Goal: Task Accomplishment & Management: Use online tool/utility

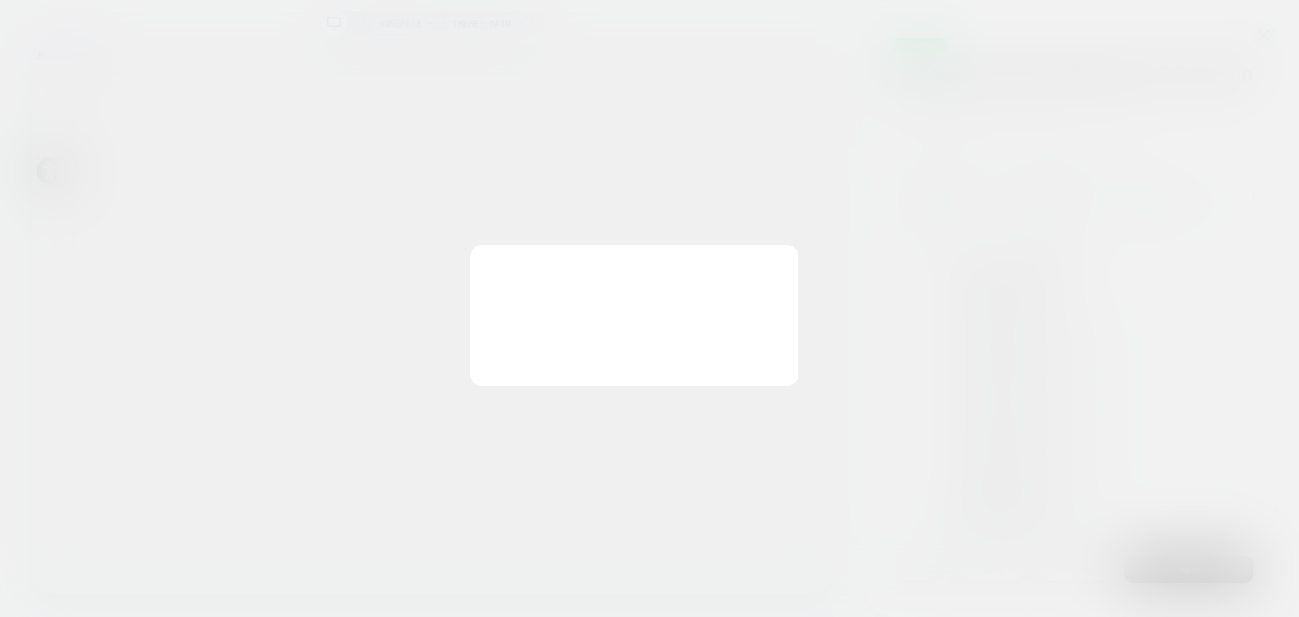
scroll to position [0, 2139]
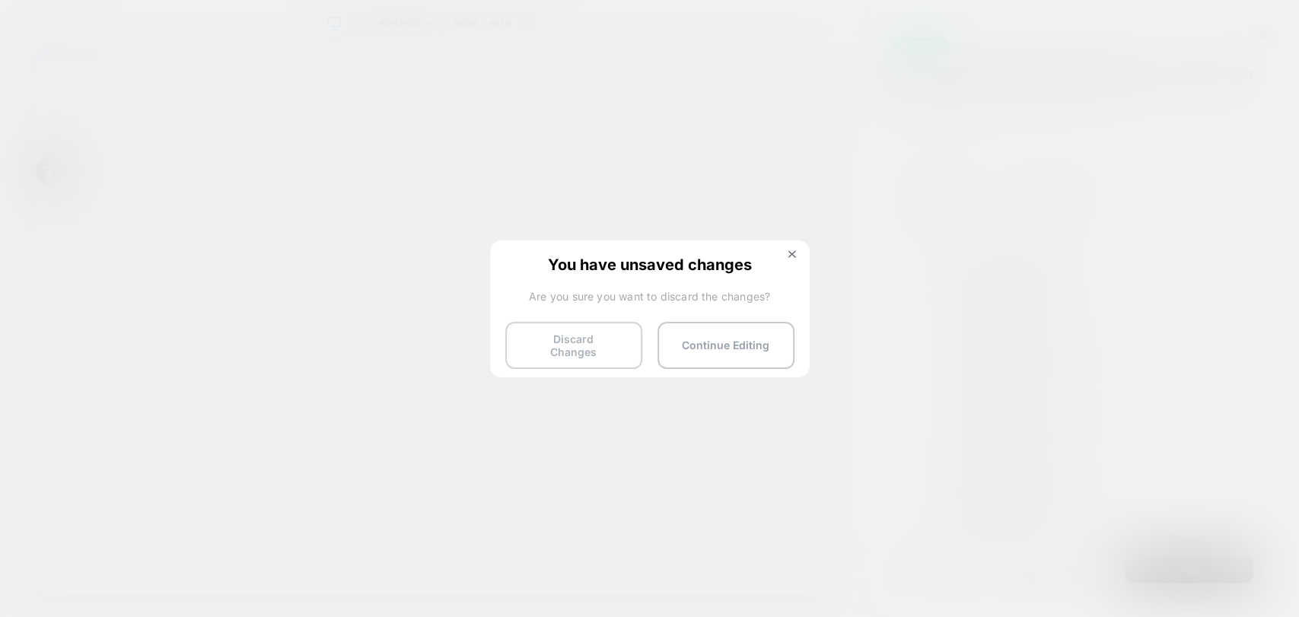
click at [582, 341] on button "Discard Changes" at bounding box center [573, 345] width 137 height 47
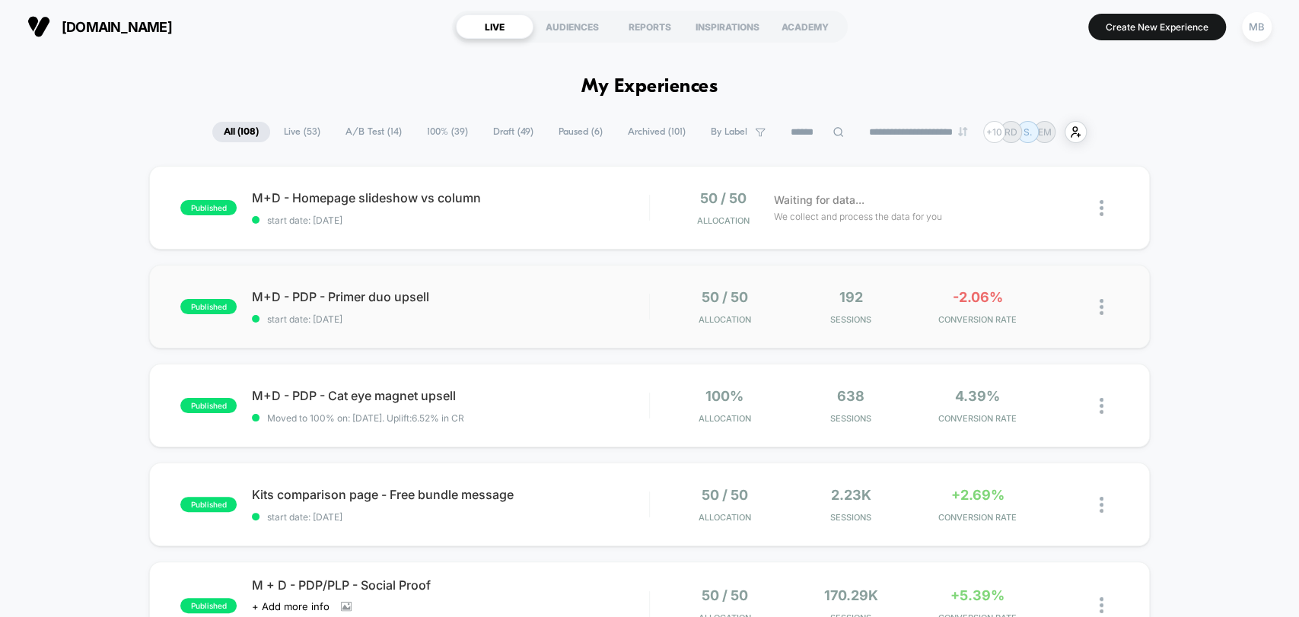
click at [663, 326] on div "published M+D - PDP - Primer duo upsell start date: [DATE] 50 / 50 Allocation 1…" at bounding box center [649, 307] width 1000 height 84
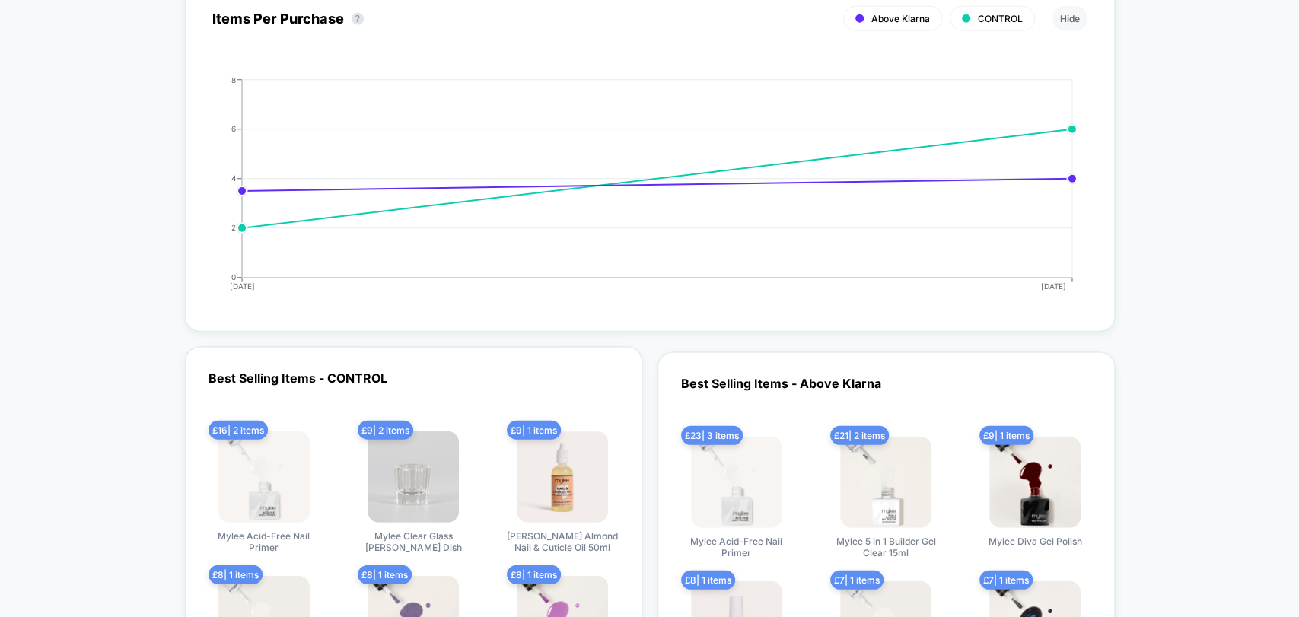
scroll to position [2536, 0]
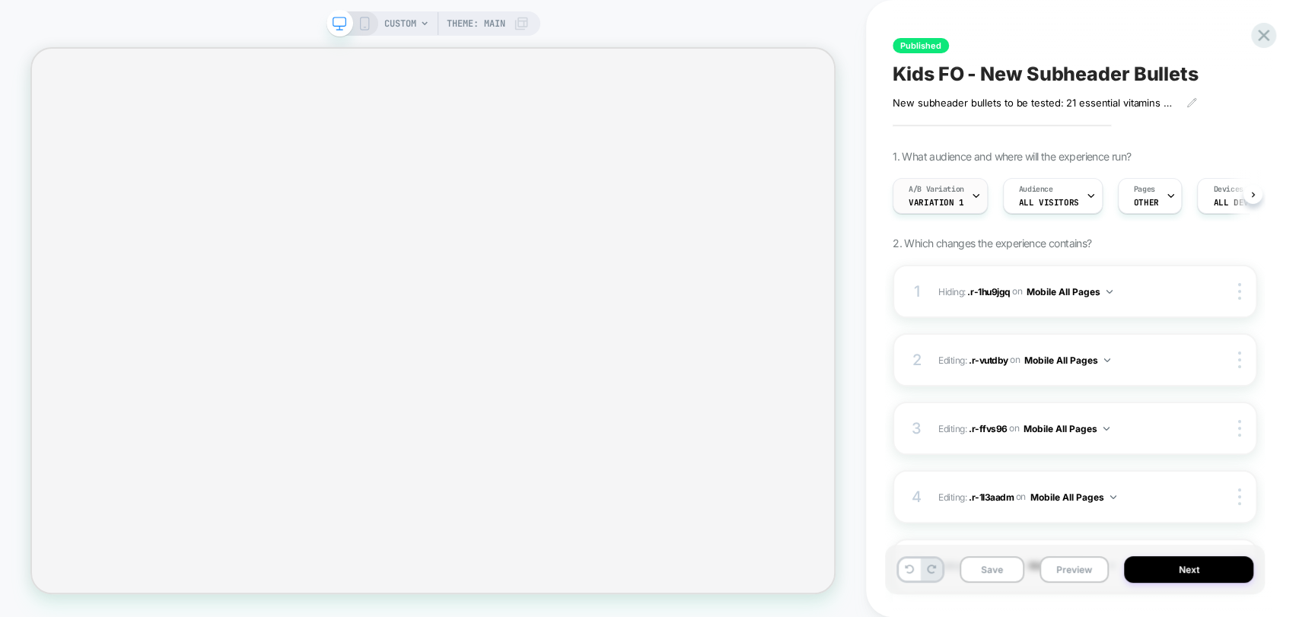
click at [963, 196] on div "A/B Variation Variation 1" at bounding box center [936, 196] width 86 height 34
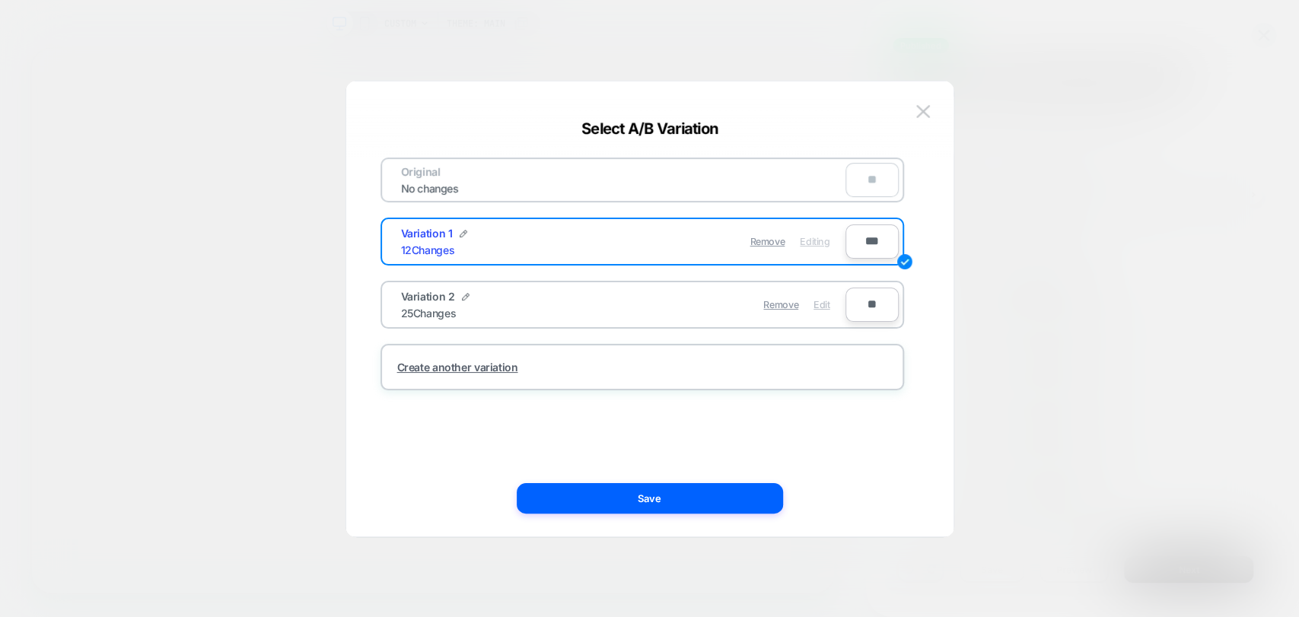
click at [827, 308] on span "Edit" at bounding box center [821, 304] width 16 height 11
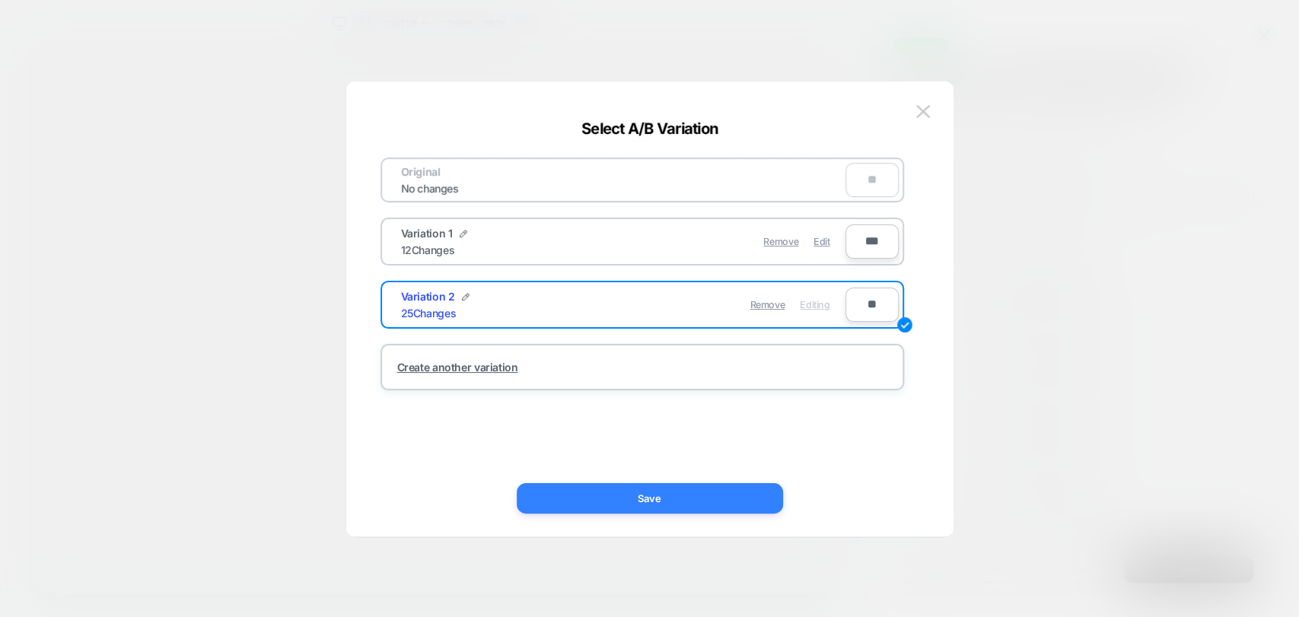
click at [733, 507] on button "Save" at bounding box center [650, 498] width 266 height 30
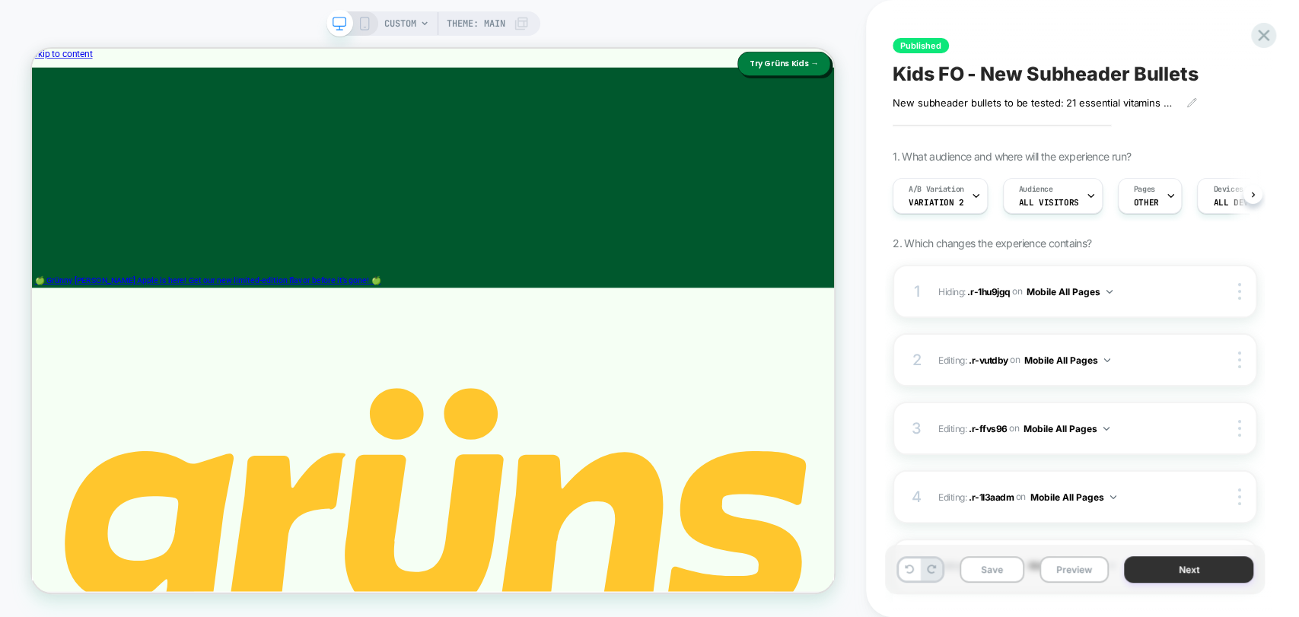
click at [1147, 565] on button "Next" at bounding box center [1188, 569] width 129 height 27
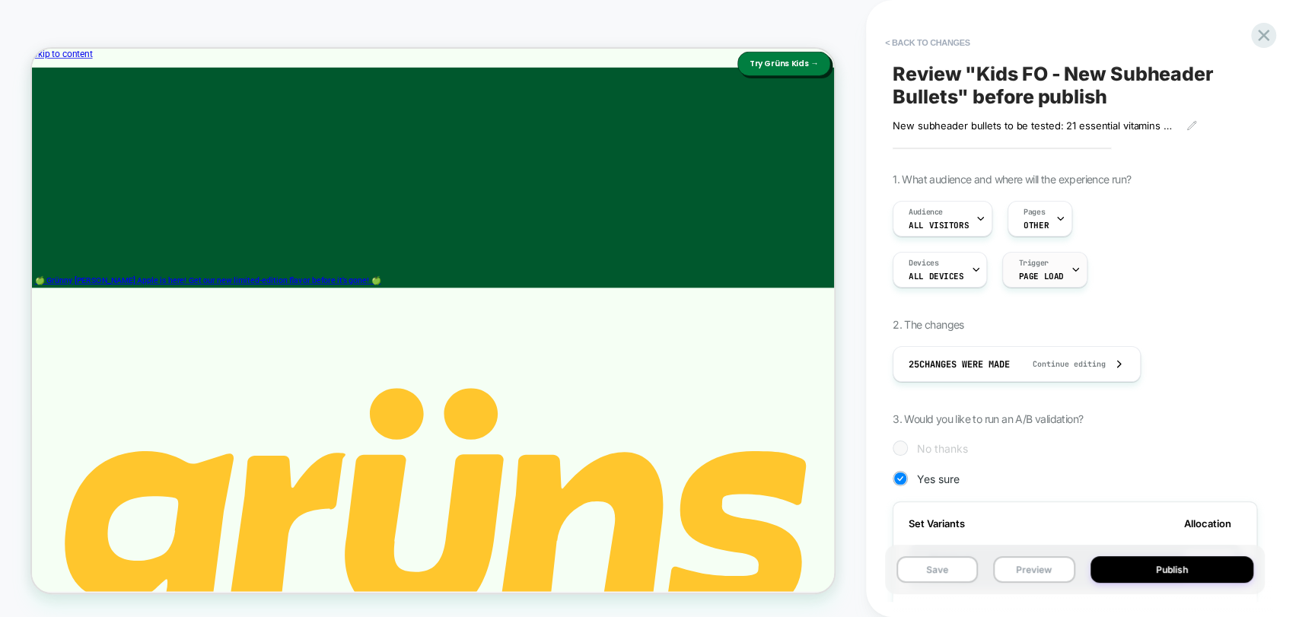
scroll to position [0, 1]
click at [1069, 364] on span "Continue editing" at bounding box center [1061, 364] width 88 height 10
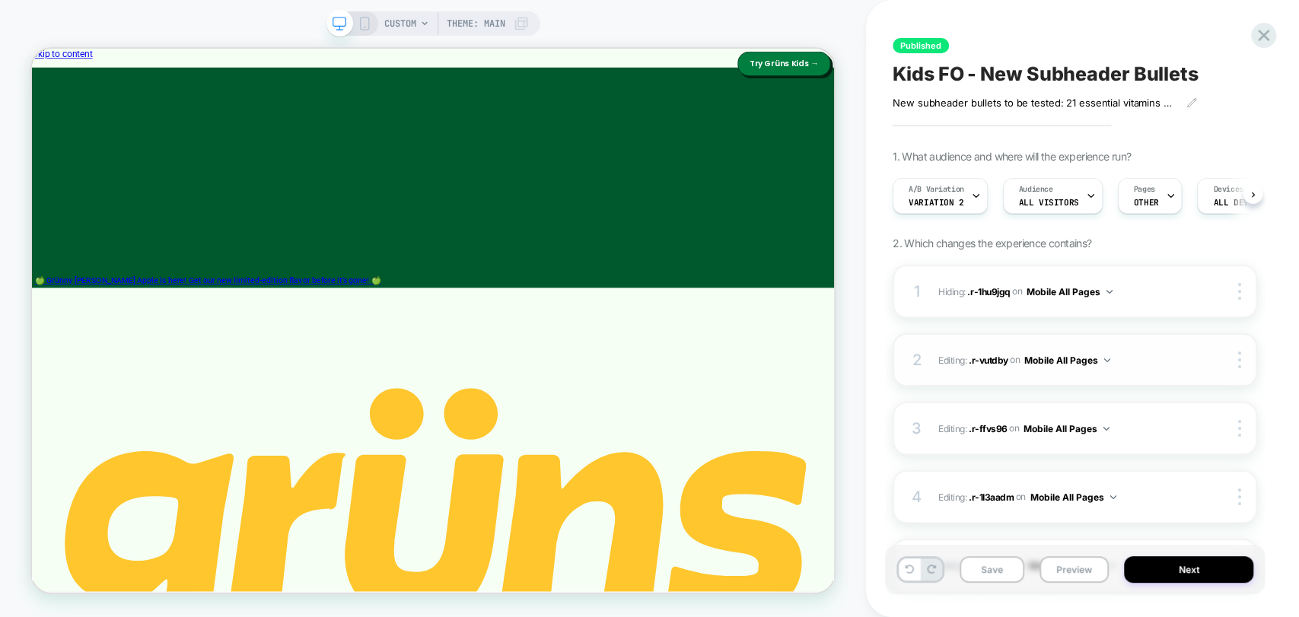
scroll to position [0, 0]
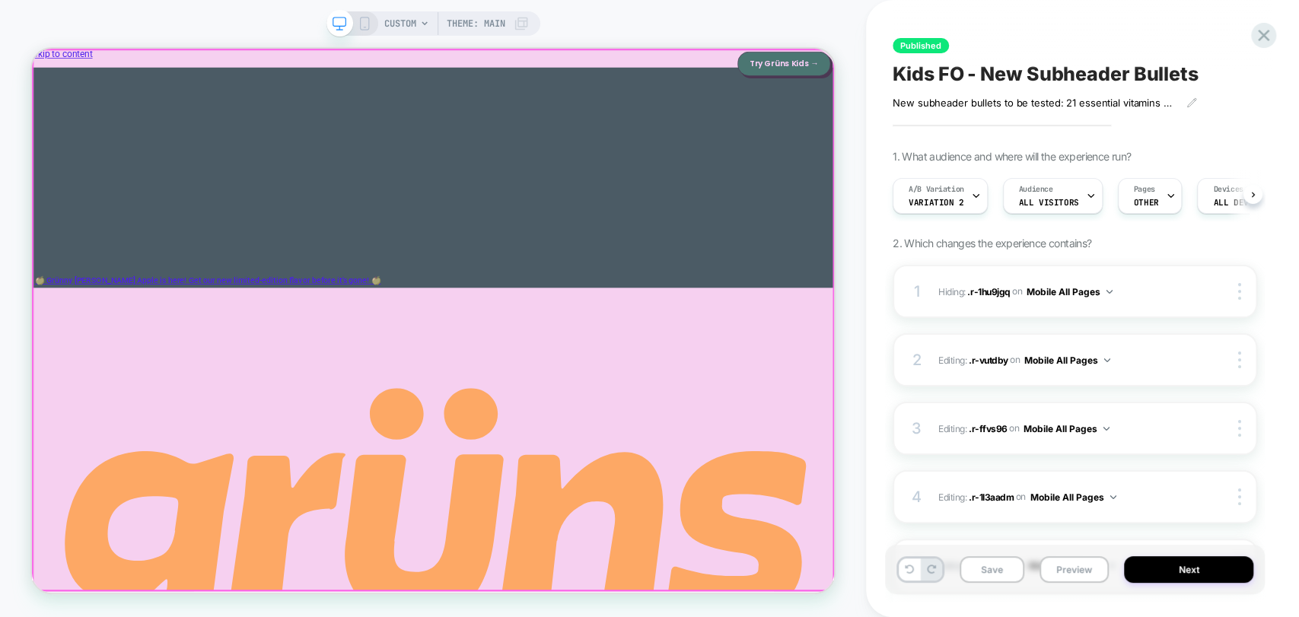
click at [1001, 178] on div at bounding box center [566, 410] width 1067 height 720
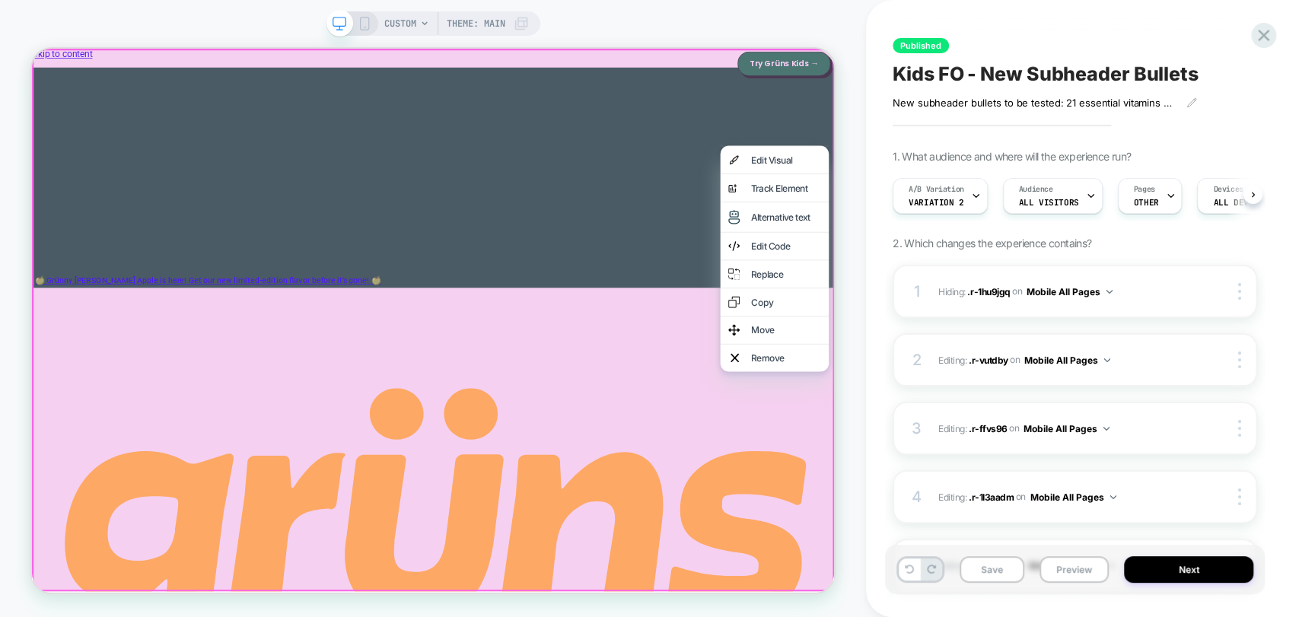
click at [701, 475] on div at bounding box center [567, 411] width 1070 height 724
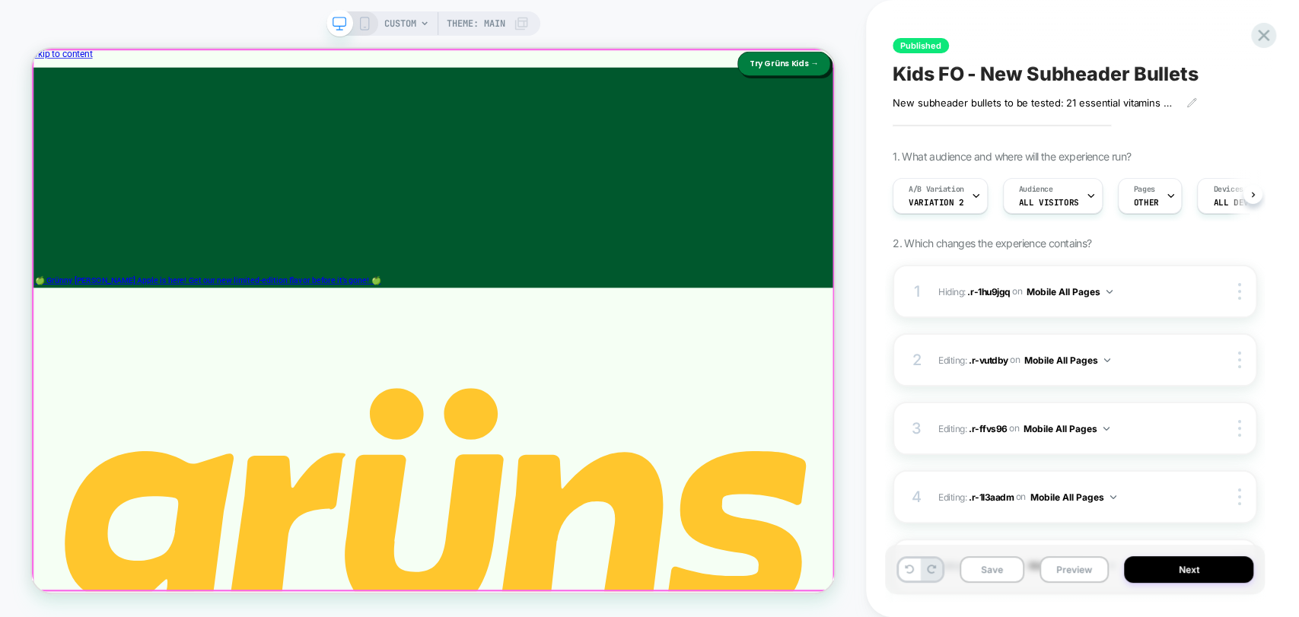
click at [349, 437] on div at bounding box center [566, 410] width 1067 height 720
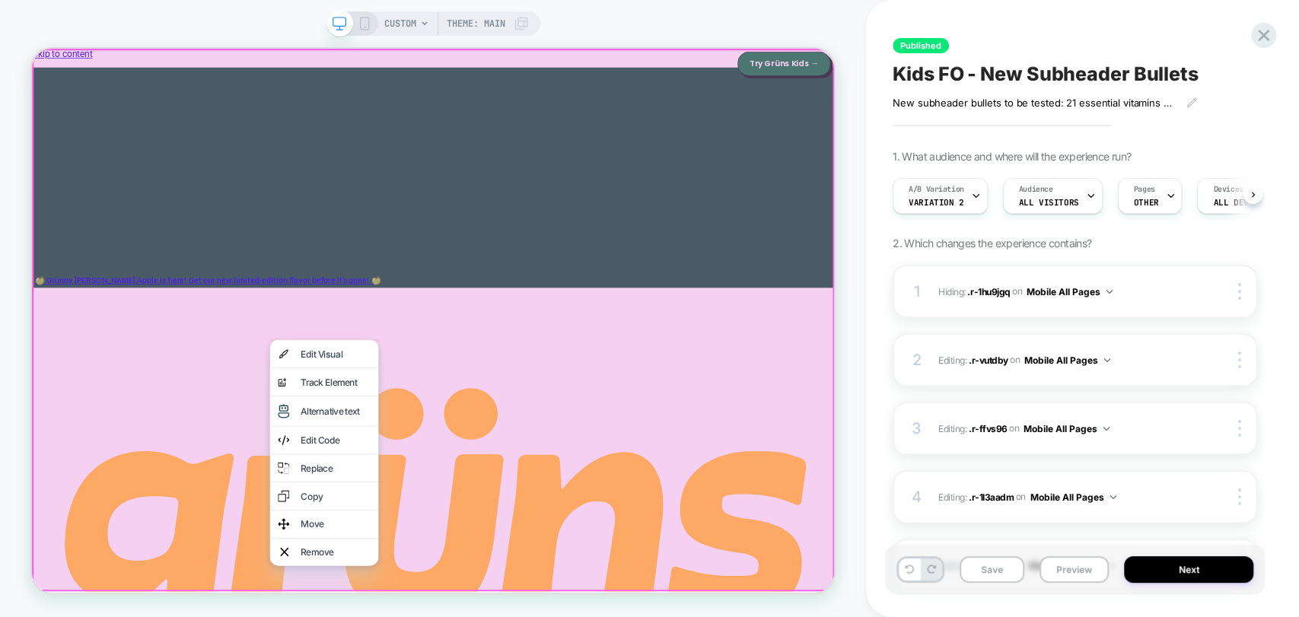
click at [794, 446] on div at bounding box center [567, 411] width 1070 height 724
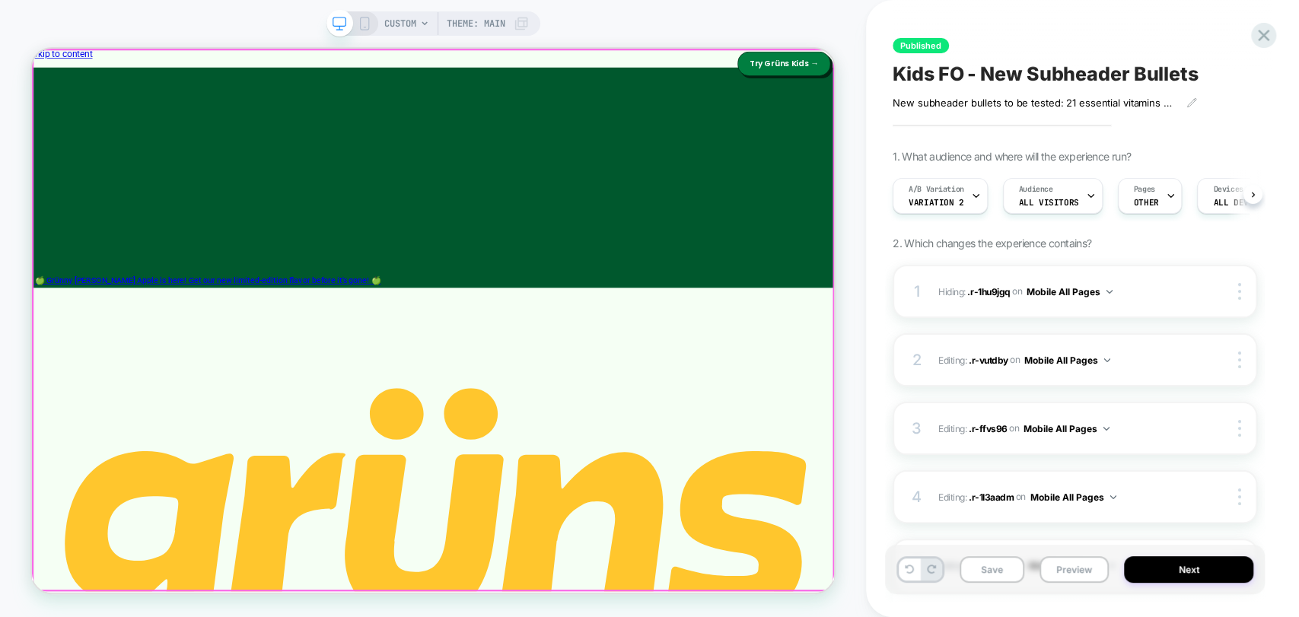
click at [355, 417] on div at bounding box center [566, 410] width 1067 height 720
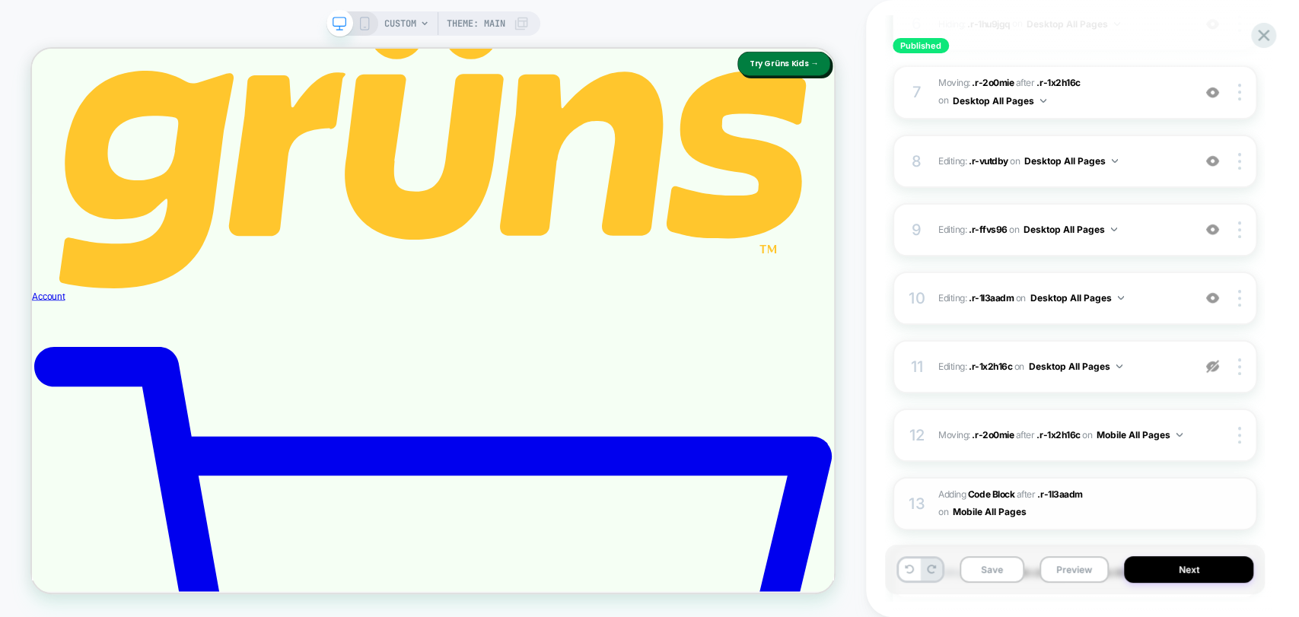
scroll to position [761, 0]
